Goal: Task Accomplishment & Management: Manage account settings

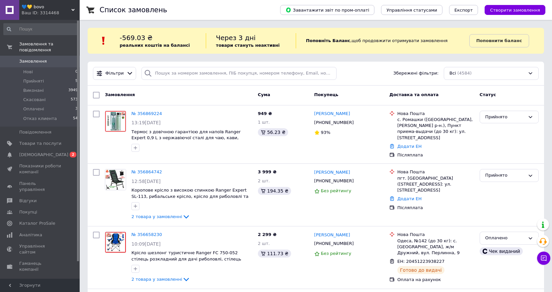
click at [39, 58] on span "Замовлення" at bounding box center [33, 61] width 28 height 6
click at [42, 86] on li "Виконані 3949" at bounding box center [41, 90] width 82 height 9
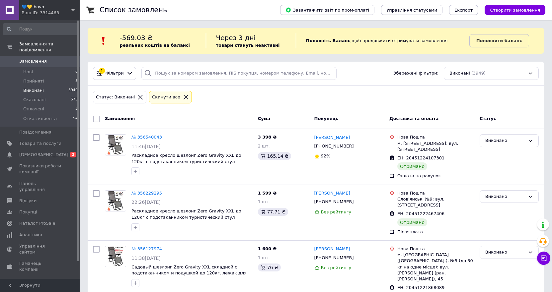
click at [33, 56] on link "Замовлення 0" at bounding box center [41, 61] width 82 height 11
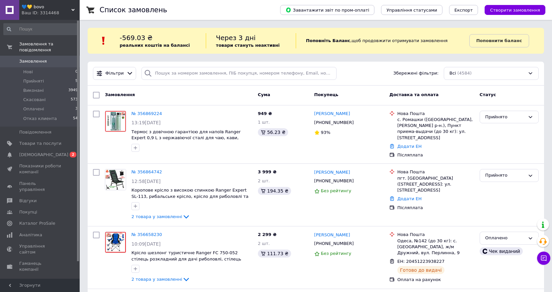
click at [33, 58] on span "Замовлення" at bounding box center [33, 61] width 28 height 6
click at [150, 115] on link "№ 356869224" at bounding box center [146, 113] width 31 height 5
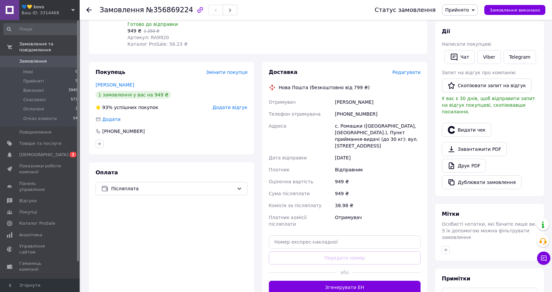
scroll to position [133, 0]
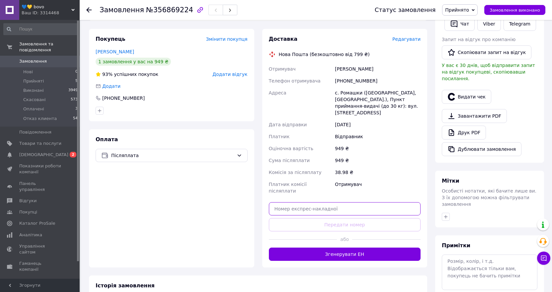
paste input "20451224995026"
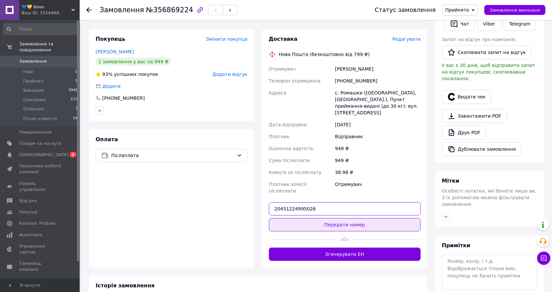
type input "20451224995026"
click at [343, 218] on button "Передати номер" at bounding box center [345, 224] width 152 height 13
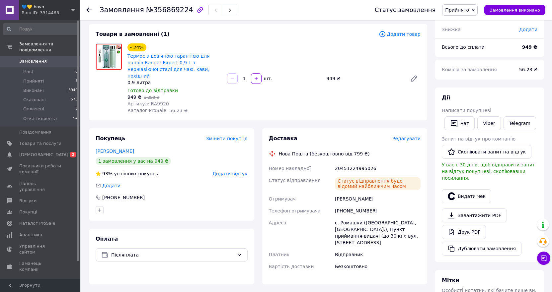
scroll to position [0, 0]
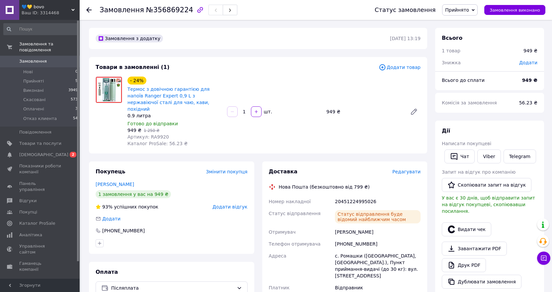
click at [22, 58] on span "Замовлення" at bounding box center [33, 61] width 28 height 6
